Goal: Check status: Check status

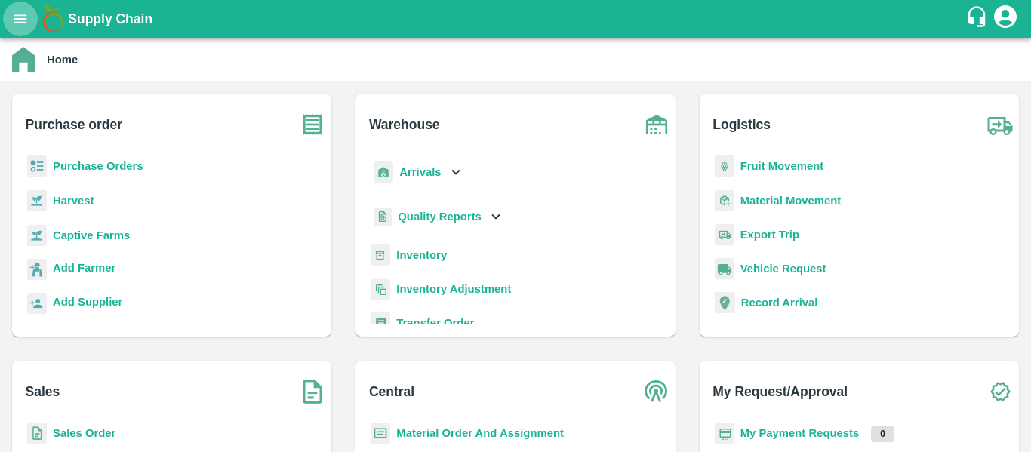
click at [21, 17] on icon "open drawer" at bounding box center [20, 19] width 17 height 17
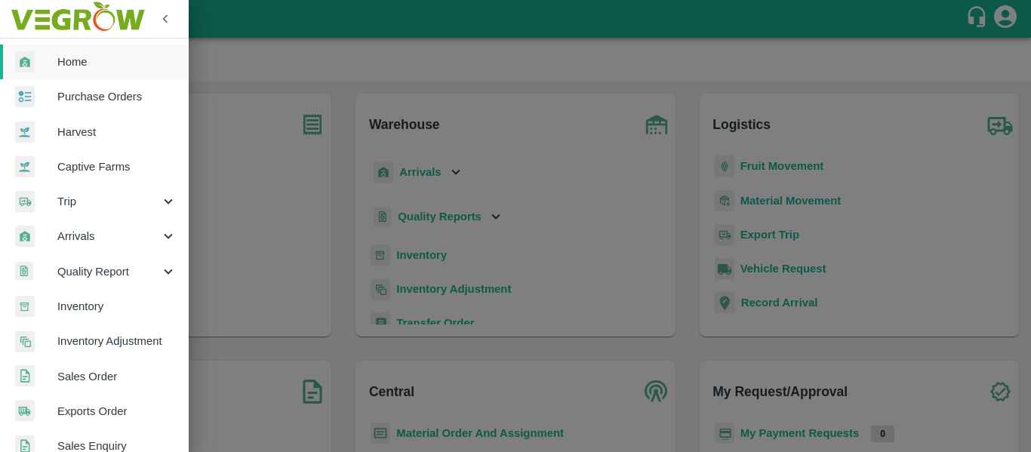
click at [272, 86] on div at bounding box center [515, 226] width 1031 height 452
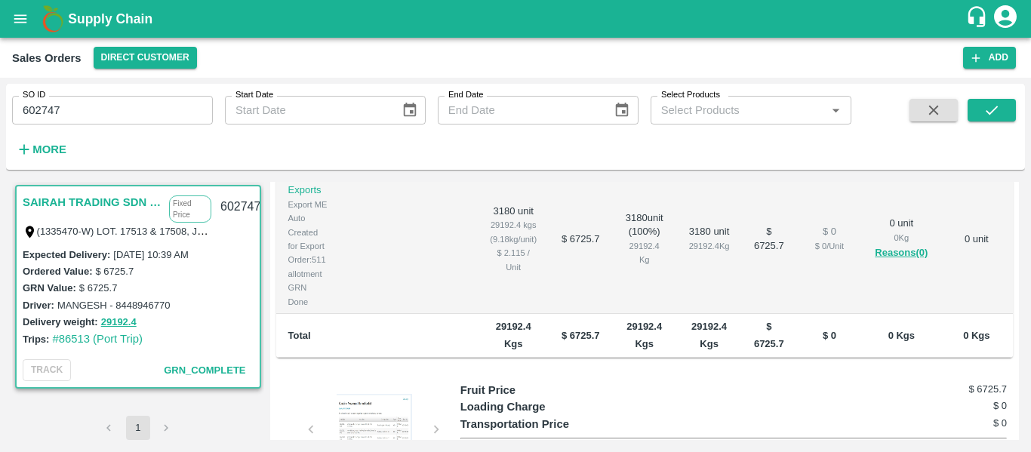
scroll to position [503, 0]
